Goal: Information Seeking & Learning: Understand process/instructions

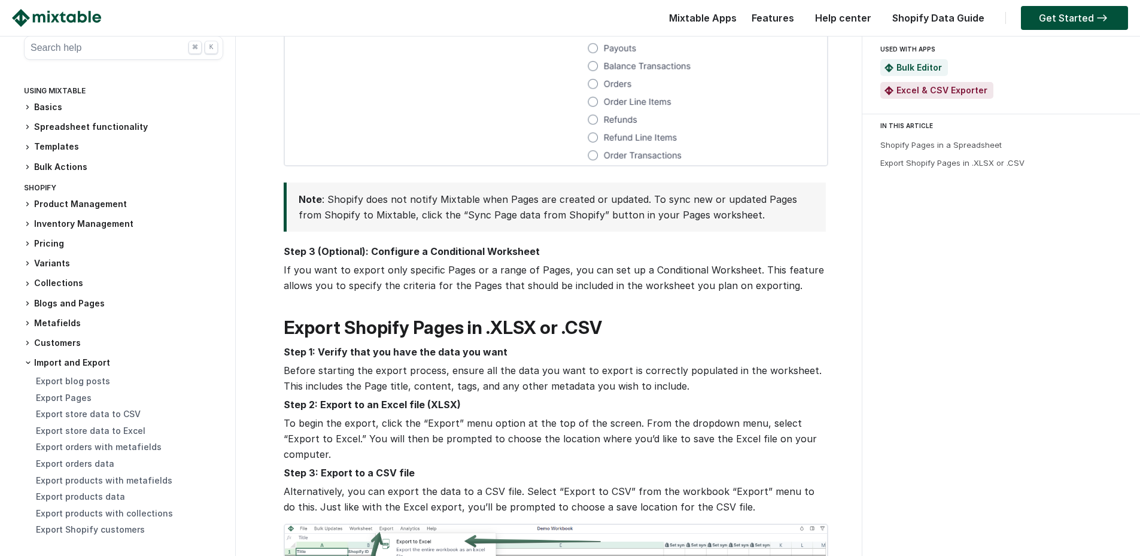
scroll to position [1795, 0]
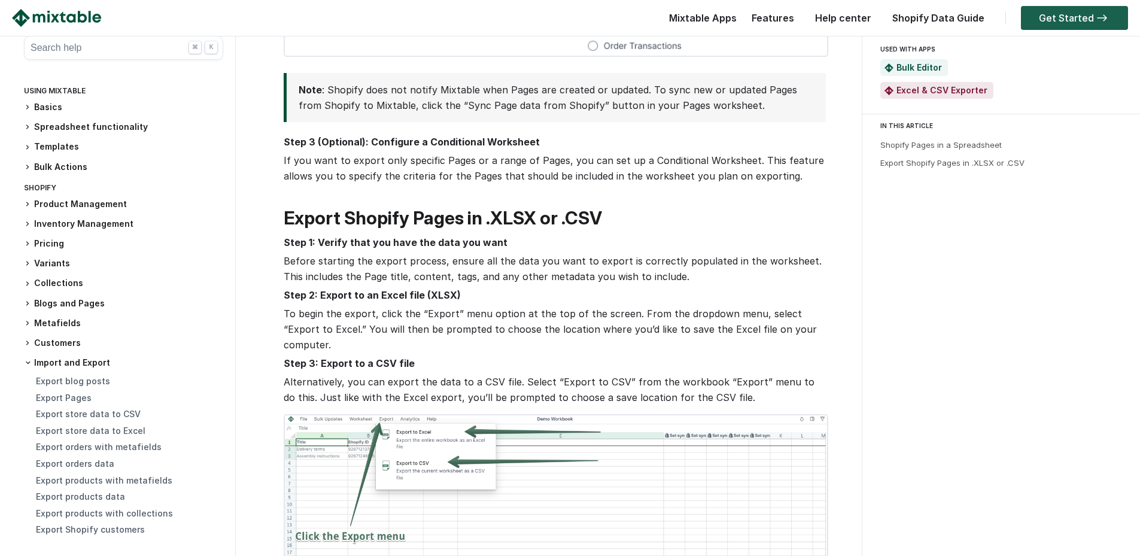
click at [1060, 22] on link "Get Started" at bounding box center [1074, 18] width 107 height 24
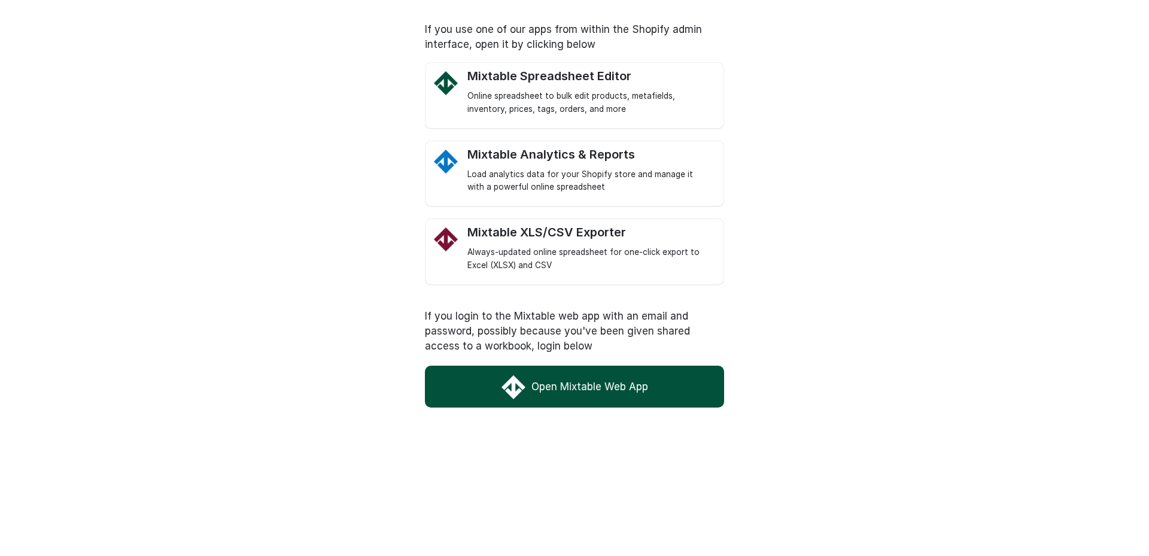
click at [593, 382] on link "Open Mixtable Web App" at bounding box center [574, 387] width 299 height 42
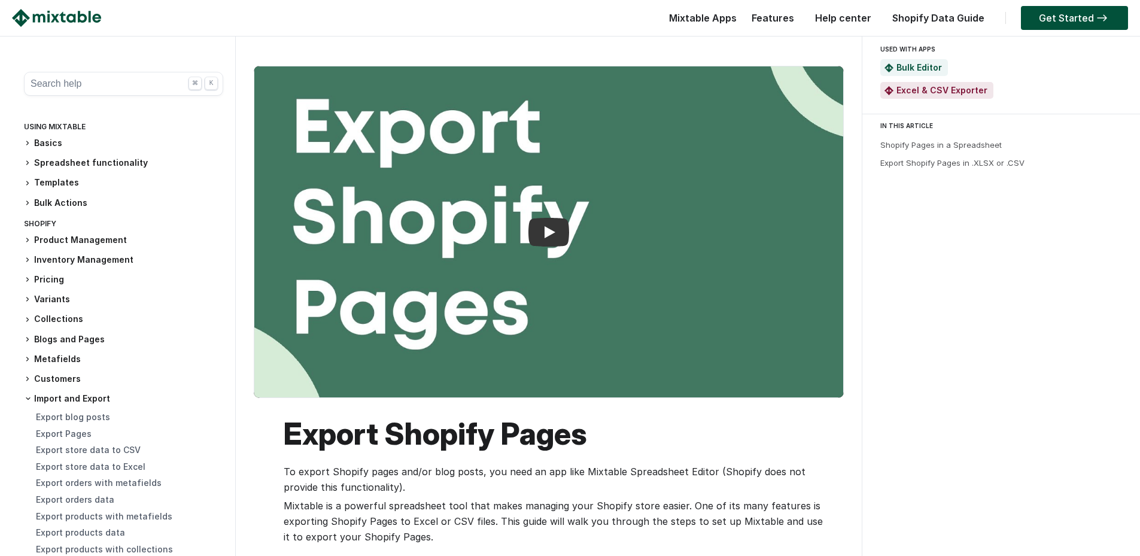
scroll to position [1795, 0]
click at [23, 395] on span at bounding box center [28, 398] width 12 height 7
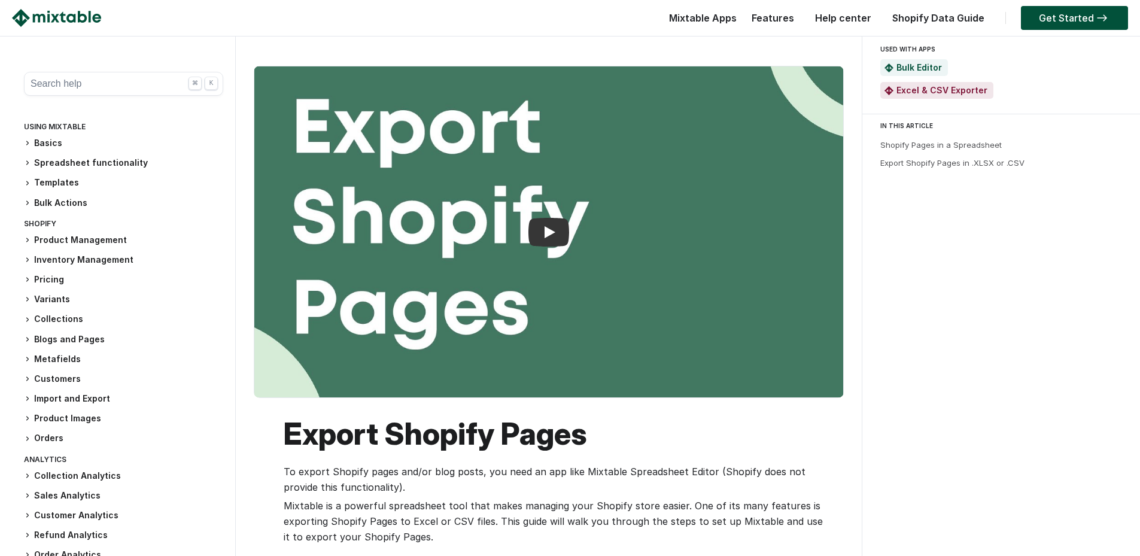
click at [92, 336] on h3 "Blogs and Pages" at bounding box center [123, 339] width 199 height 13
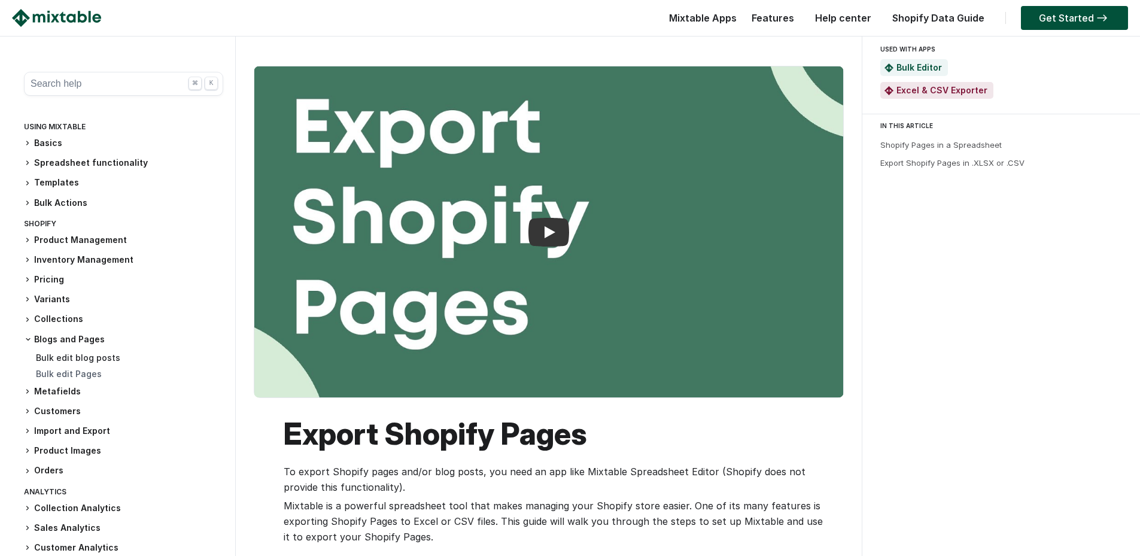
click at [73, 358] on link "Bulk edit blog posts" at bounding box center [78, 357] width 84 height 10
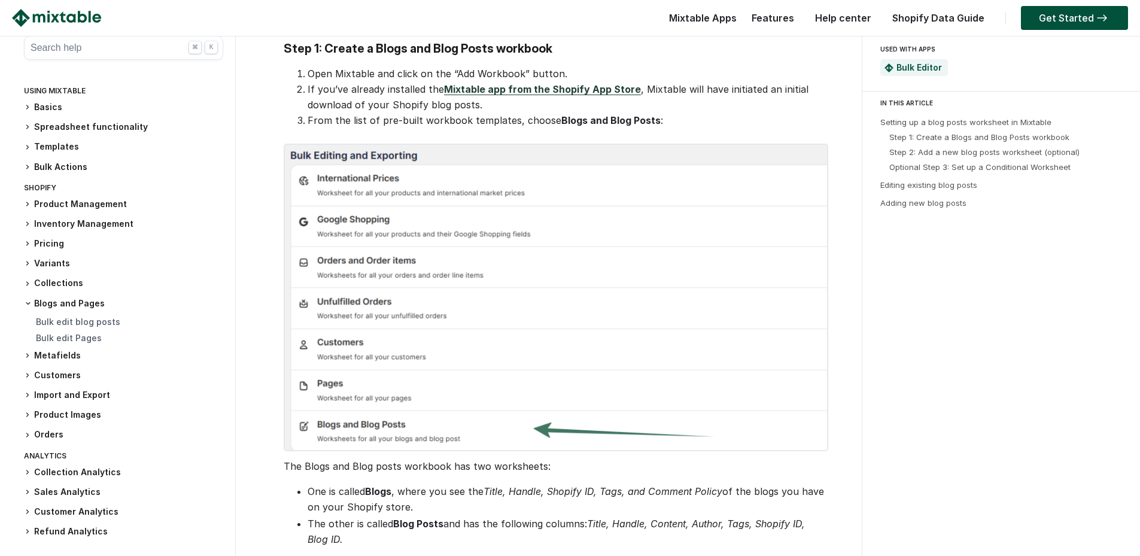
scroll to position [538, 0]
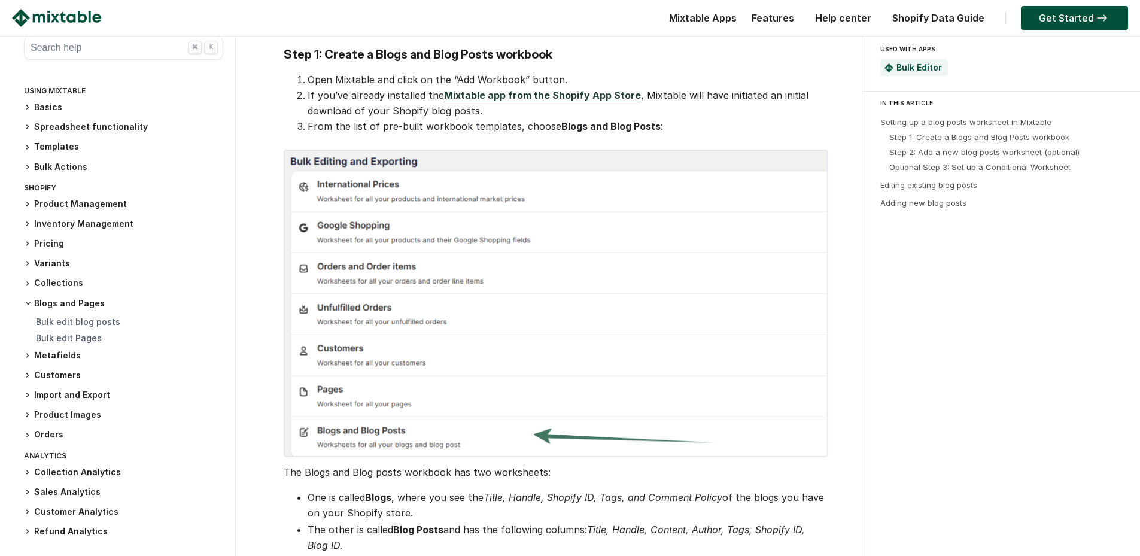
click at [560, 96] on link "Mixtable app from the Shopify App Store" at bounding box center [542, 95] width 197 height 12
